Goal: Check status: Check status

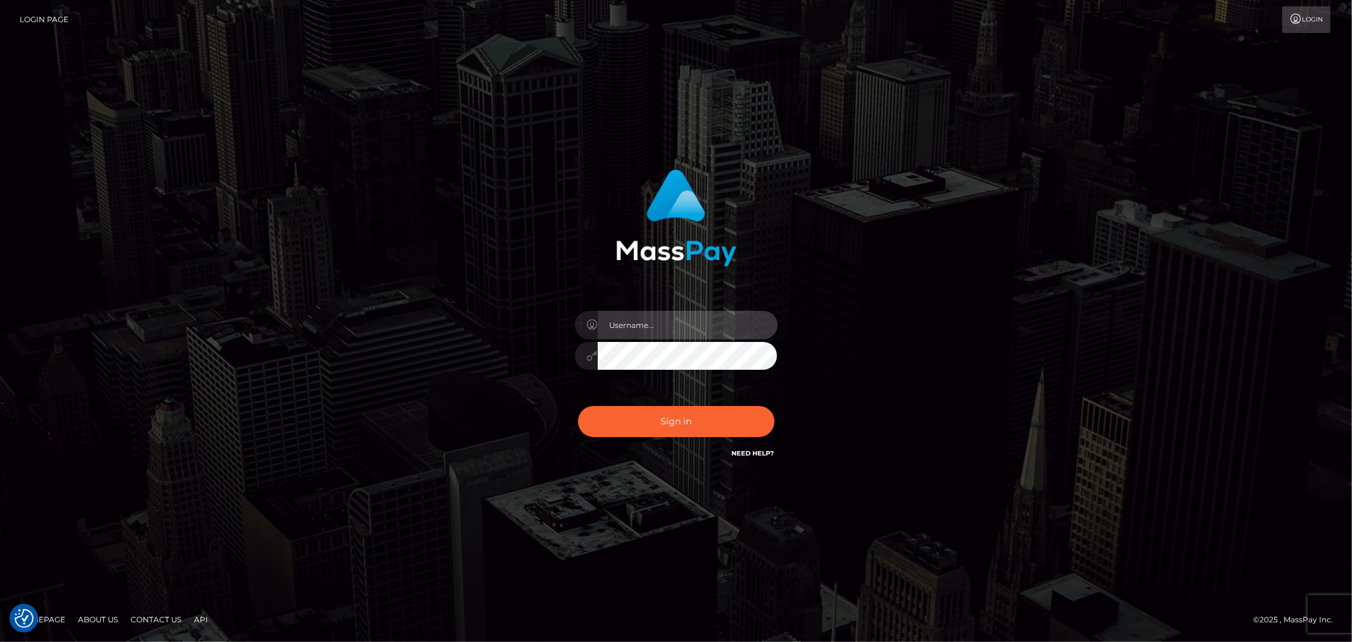
click at [686, 313] on input "text" at bounding box center [688, 325] width 180 height 29
drag, startPoint x: 724, startPoint y: 330, endPoint x: 499, endPoint y: 333, distance: 225.1
click at [498, 333] on div "[PERSON_NAME][EMAIL_ADDRESS][PERSON_NAME][DOMAIN_NAME]" at bounding box center [676, 321] width 723 height 323
type input "[PERSON_NAME].B2"
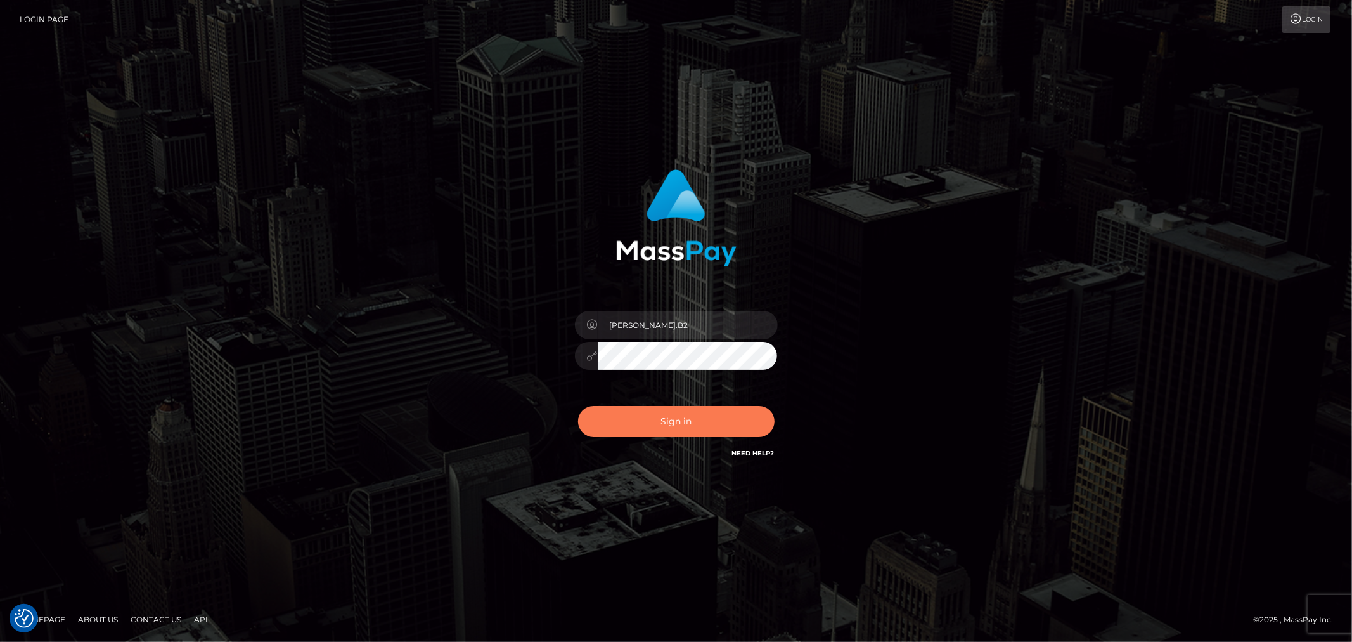
click at [651, 422] on button "Sign in" at bounding box center [676, 421] width 197 height 31
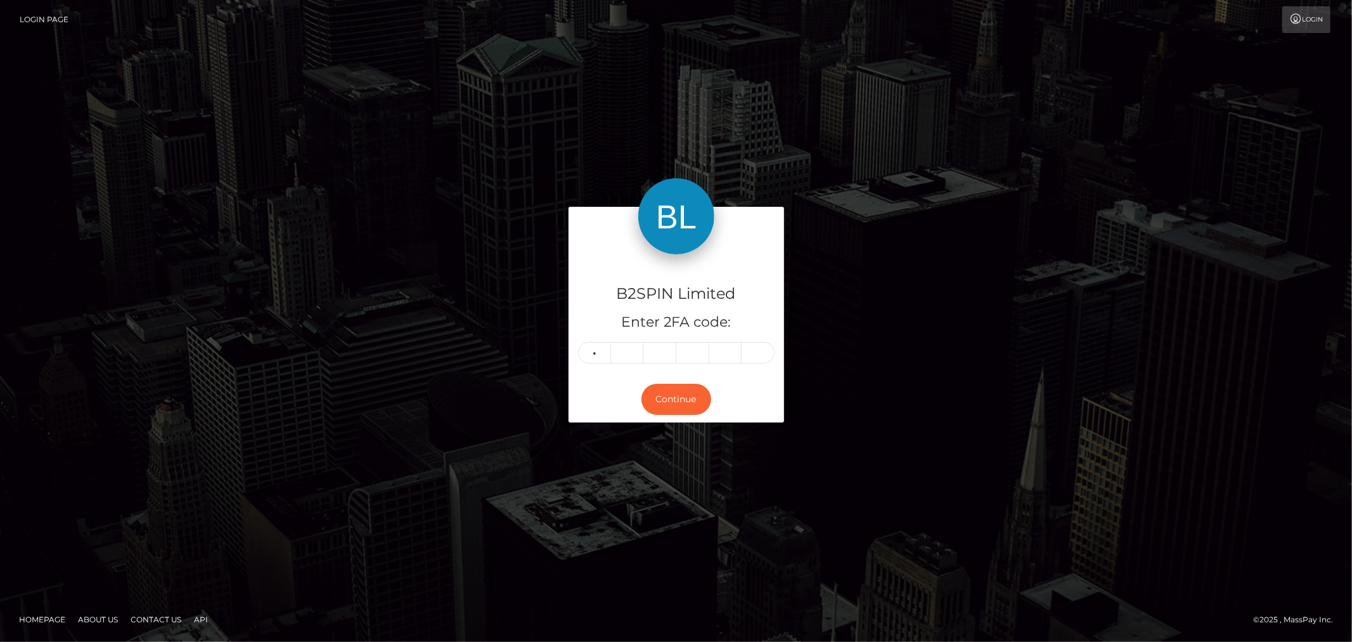
type input "0"
type input "7"
type input "4"
type input "2"
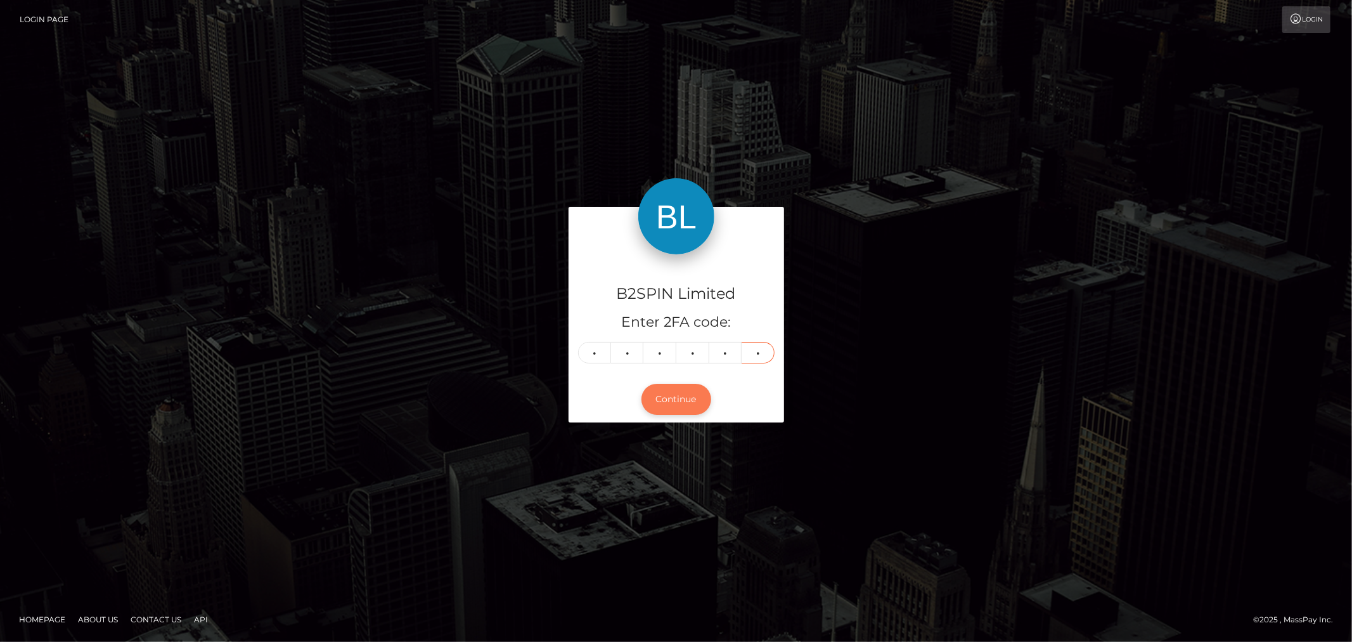
type input "1"
click at [687, 394] on button "Continue" at bounding box center [677, 399] width 70 height 31
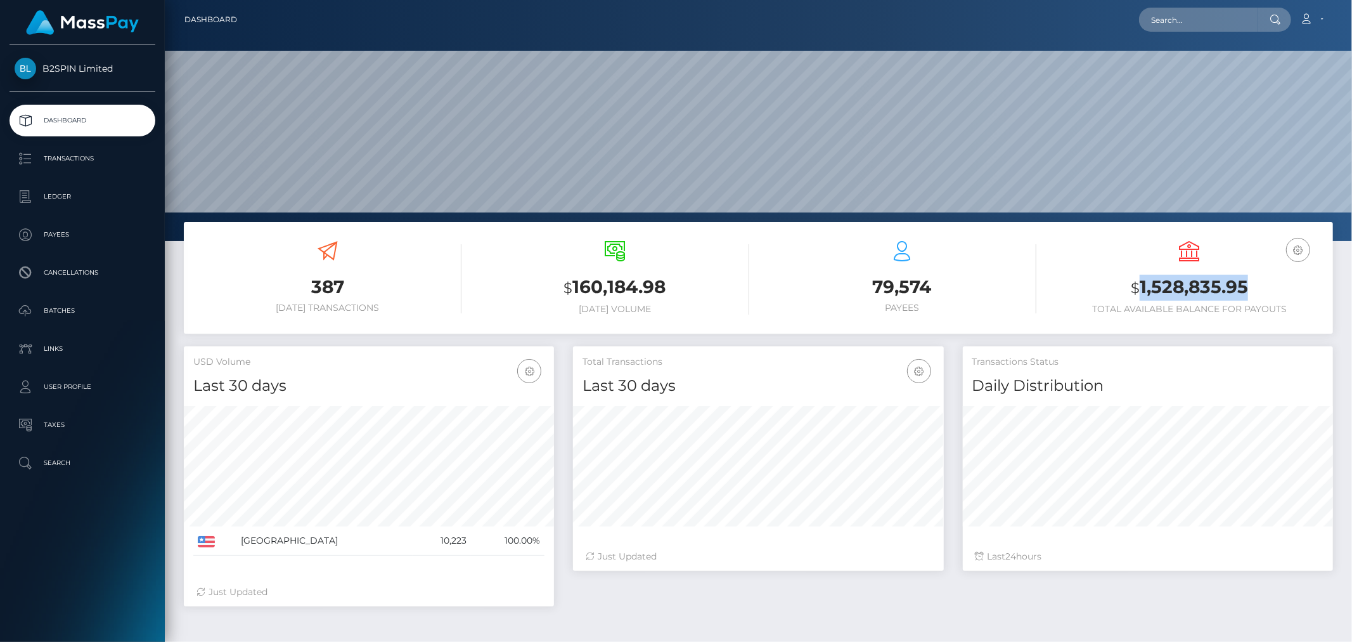
scroll to position [224, 370]
click at [84, 204] on p "Ledger" at bounding box center [83, 196] width 136 height 19
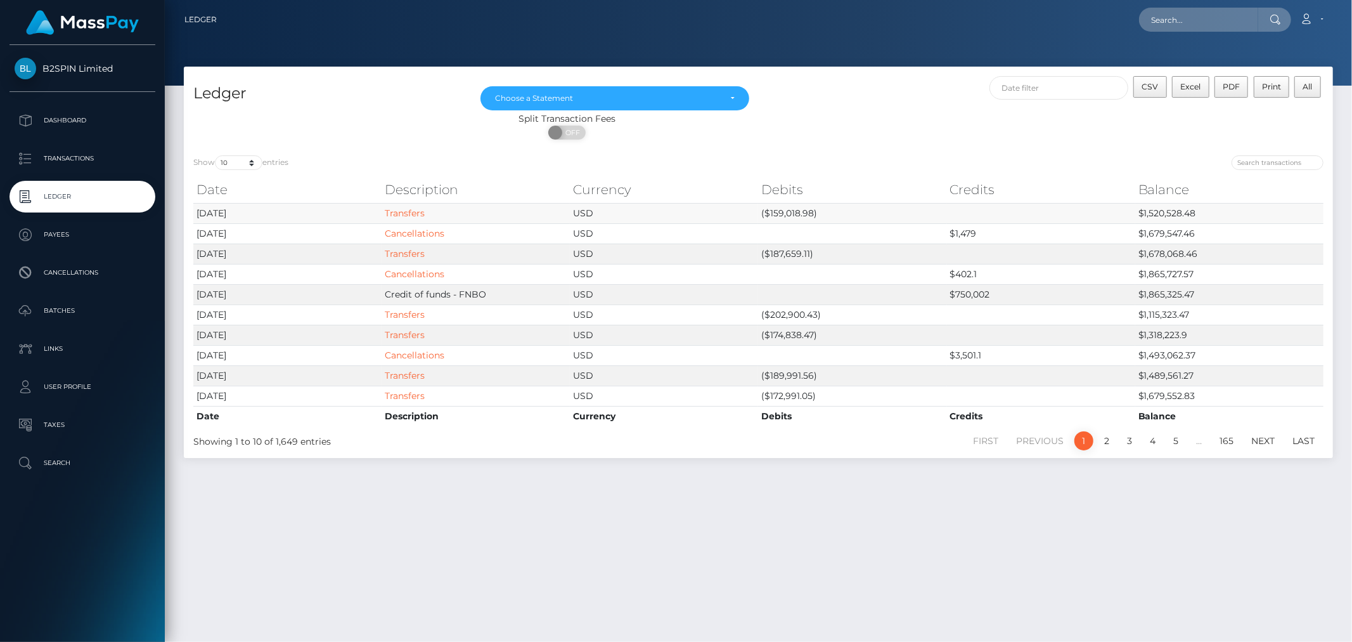
click at [796, 212] on td "($159,018.98)" at bounding box center [852, 213] width 188 height 20
copy td "159,018.98"
